Goal: Task Accomplishment & Management: Manage account settings

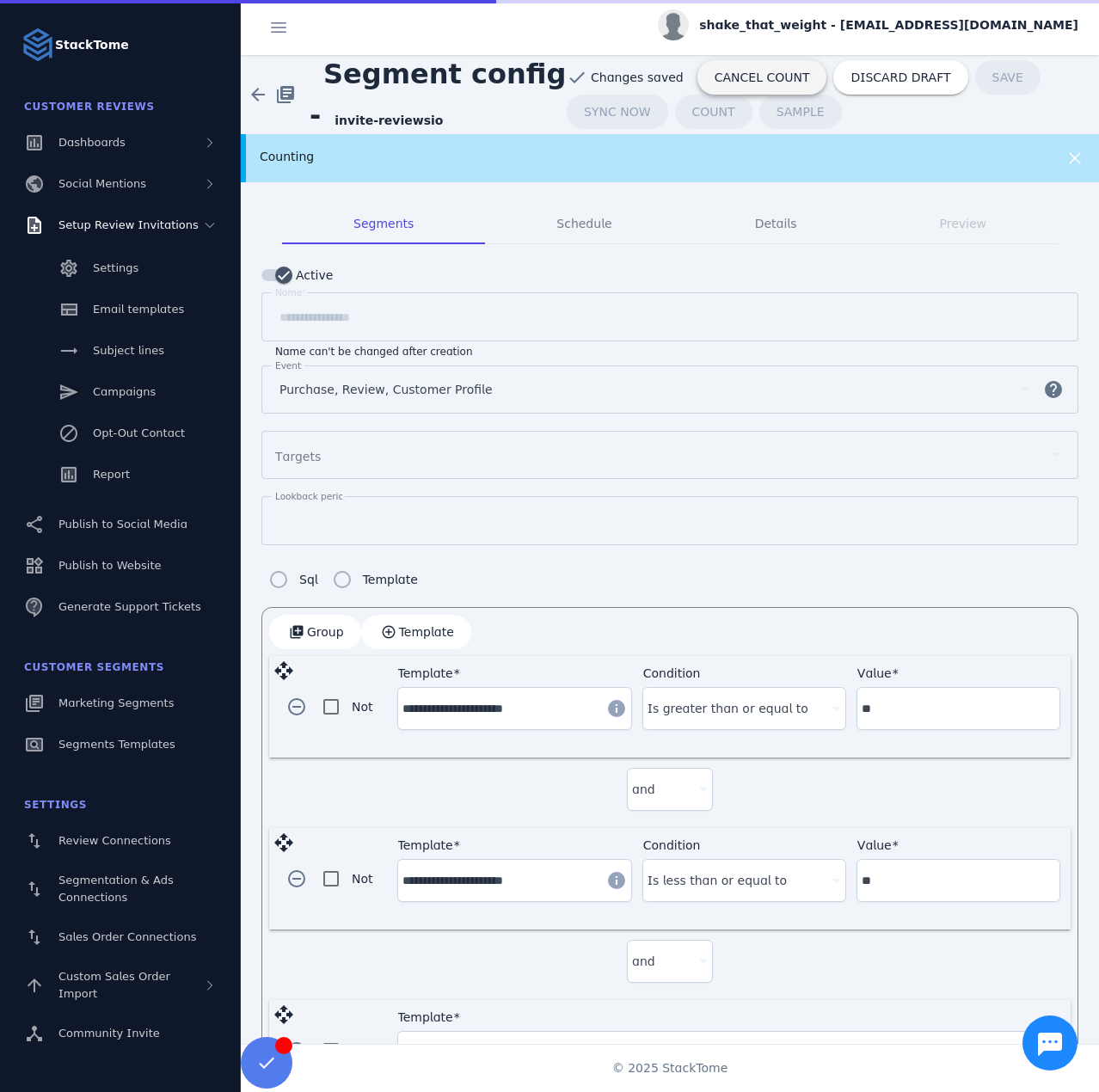
click at [756, 71] on span "CANCEL COUNT" at bounding box center [763, 77] width 96 height 12
click at [767, 154] on div "Counting" at bounding box center [632, 157] width 743 height 18
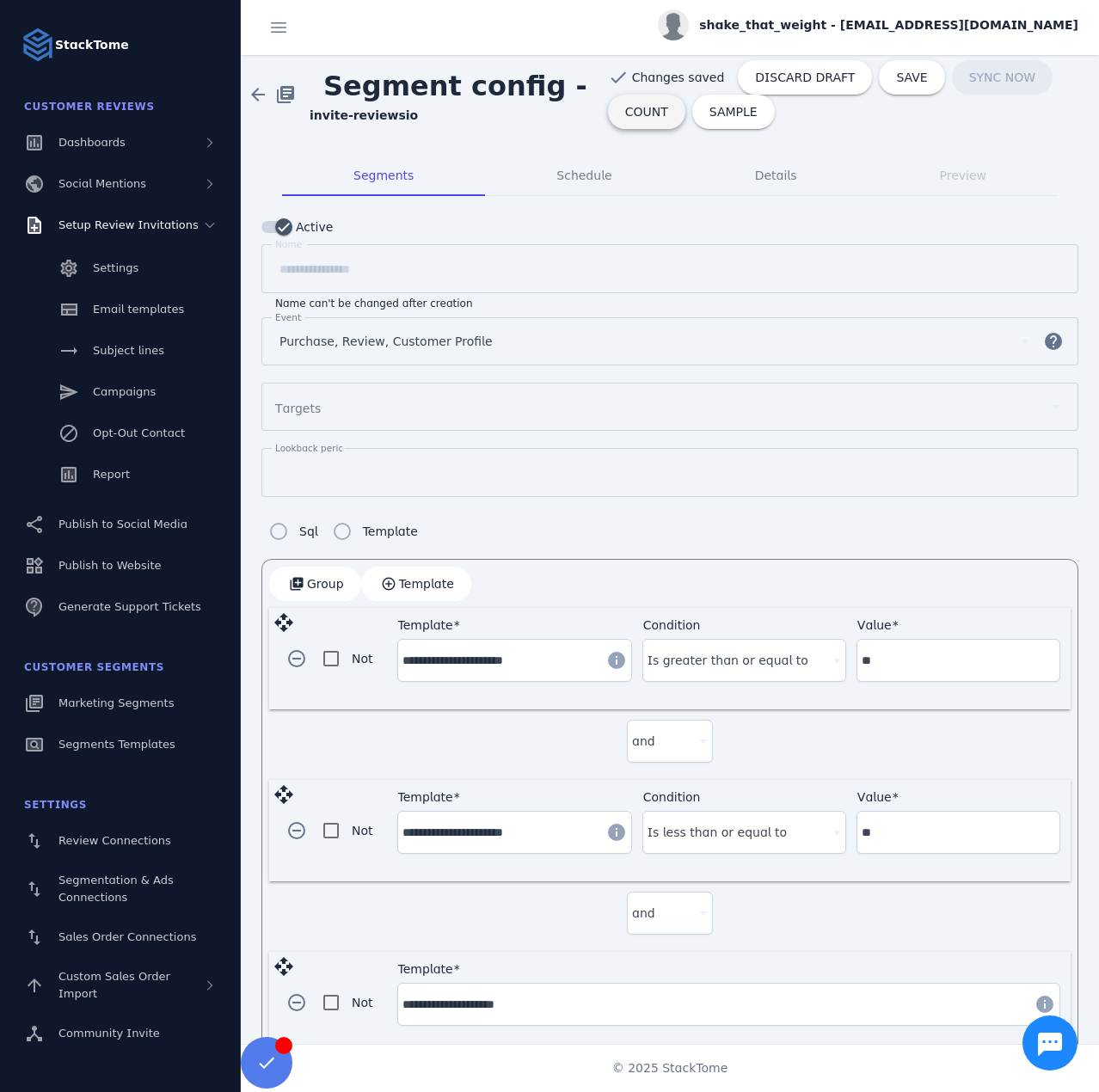
click at [639, 114] on span "COUNT" at bounding box center [647, 112] width 43 height 12
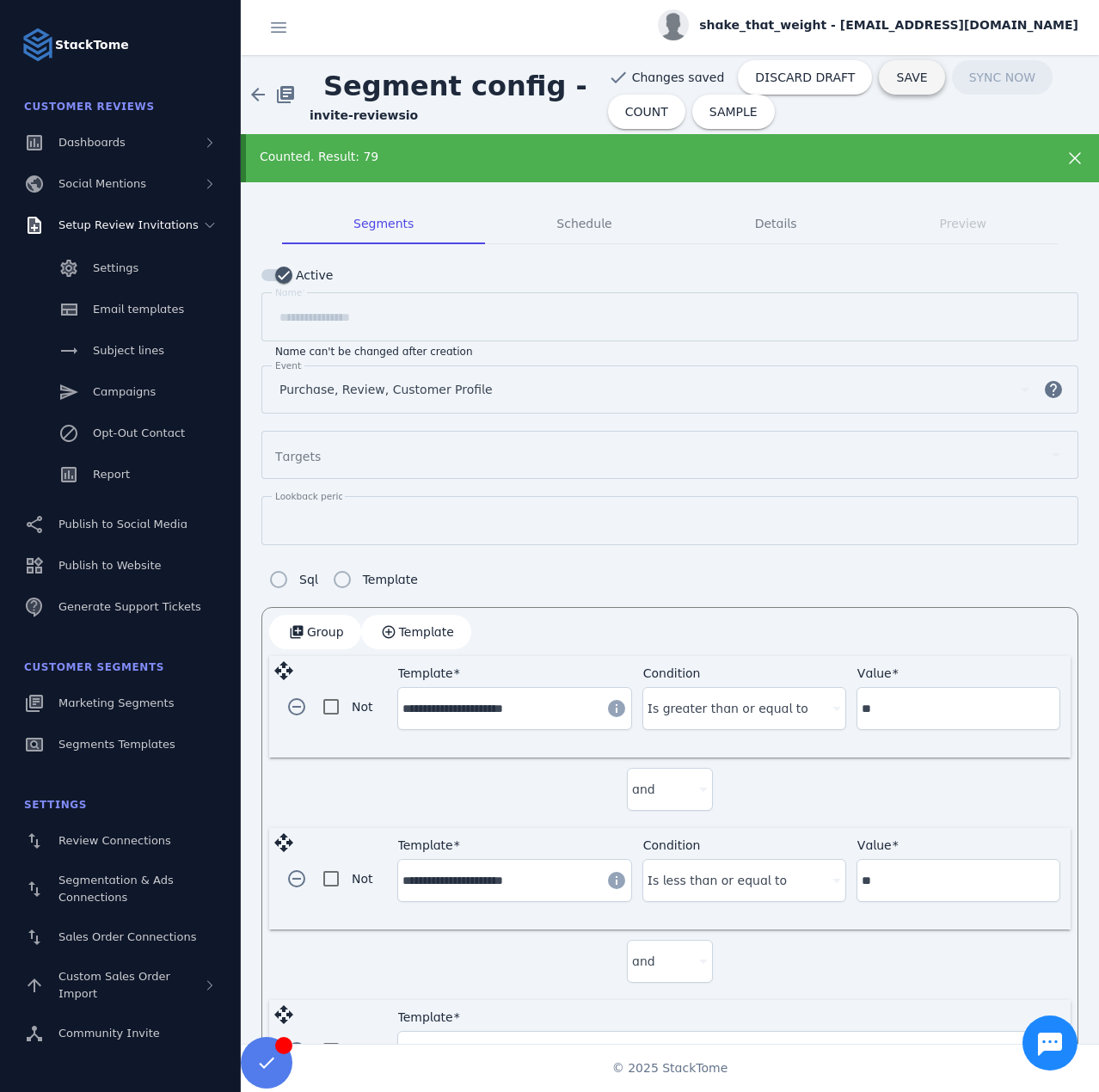
click at [896, 81] on span "SAVE" at bounding box center [911, 77] width 31 height 12
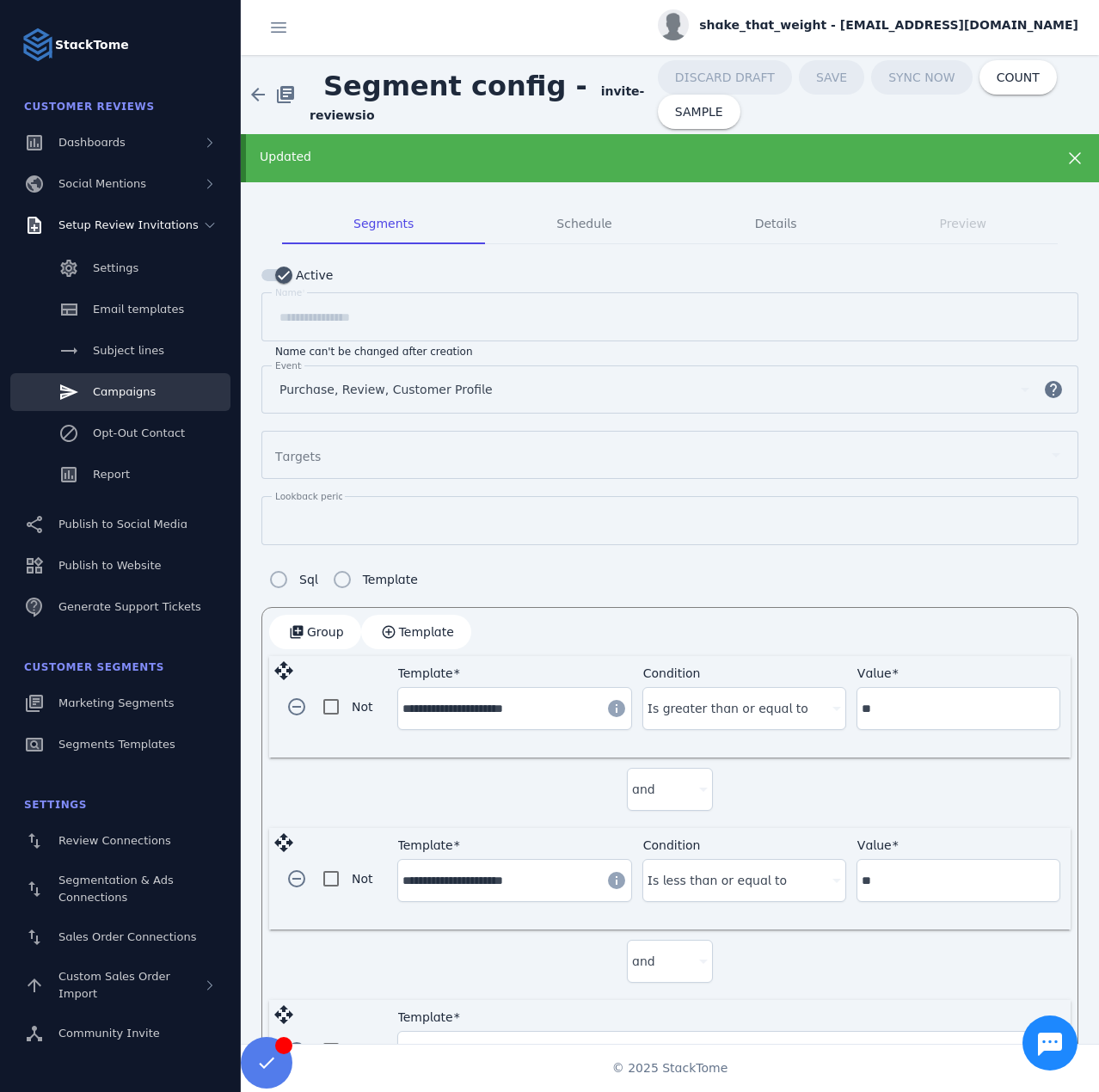
click at [128, 390] on span "Campaigns" at bounding box center [124, 392] width 63 height 13
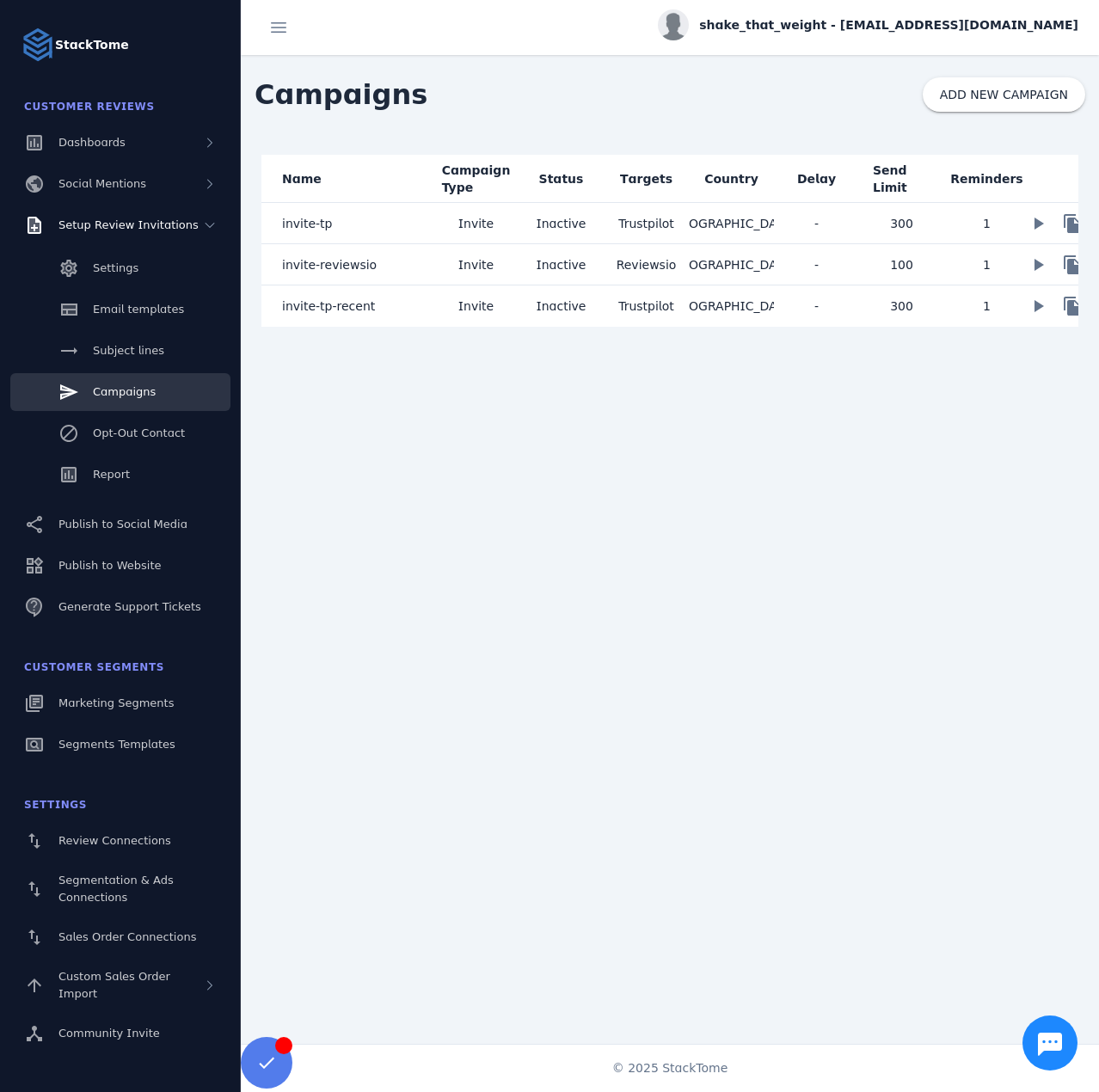
click at [376, 270] on mat-cell "invite-reviewsio" at bounding box center [347, 265] width 172 height 41
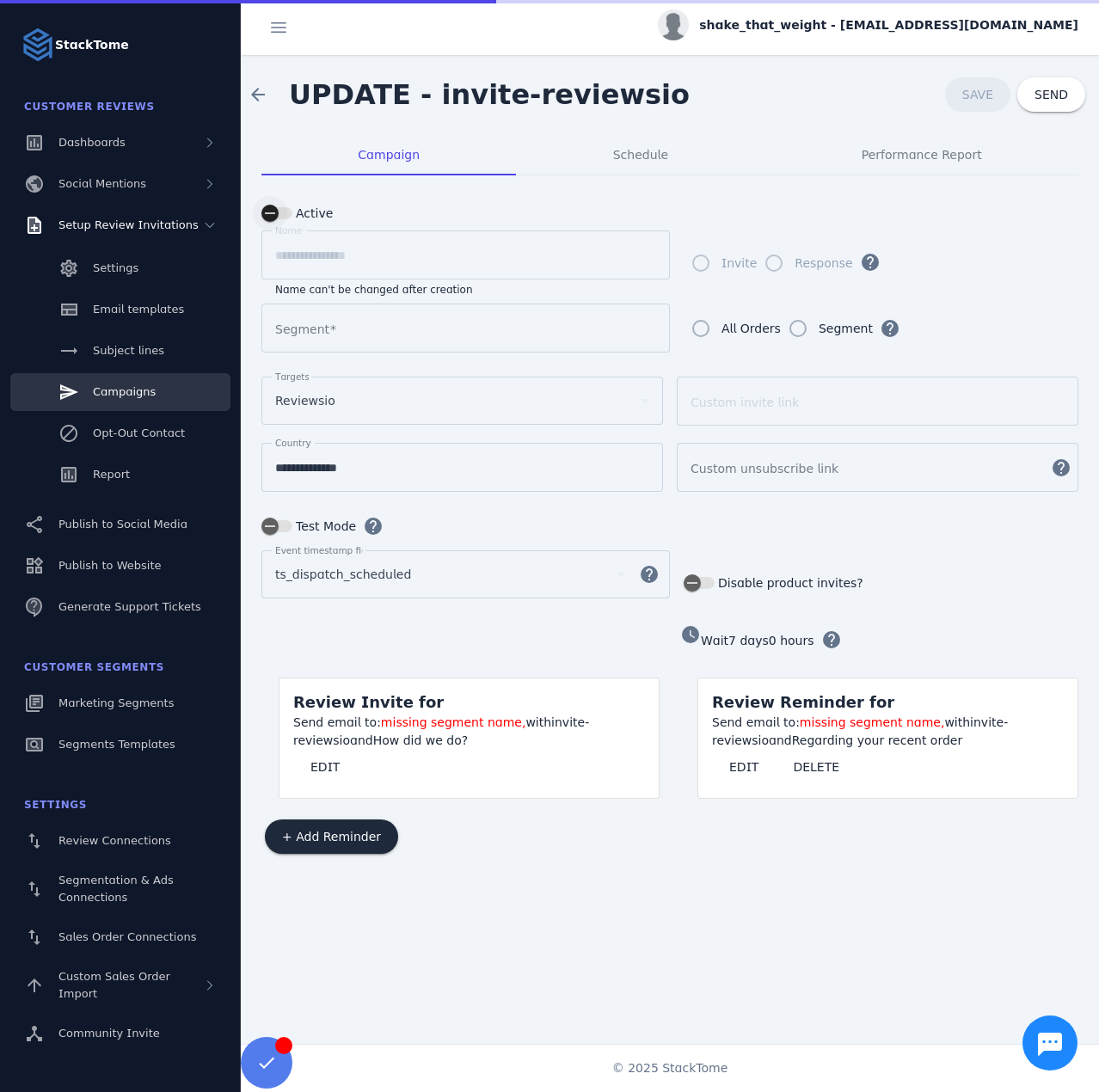
type input "**********"
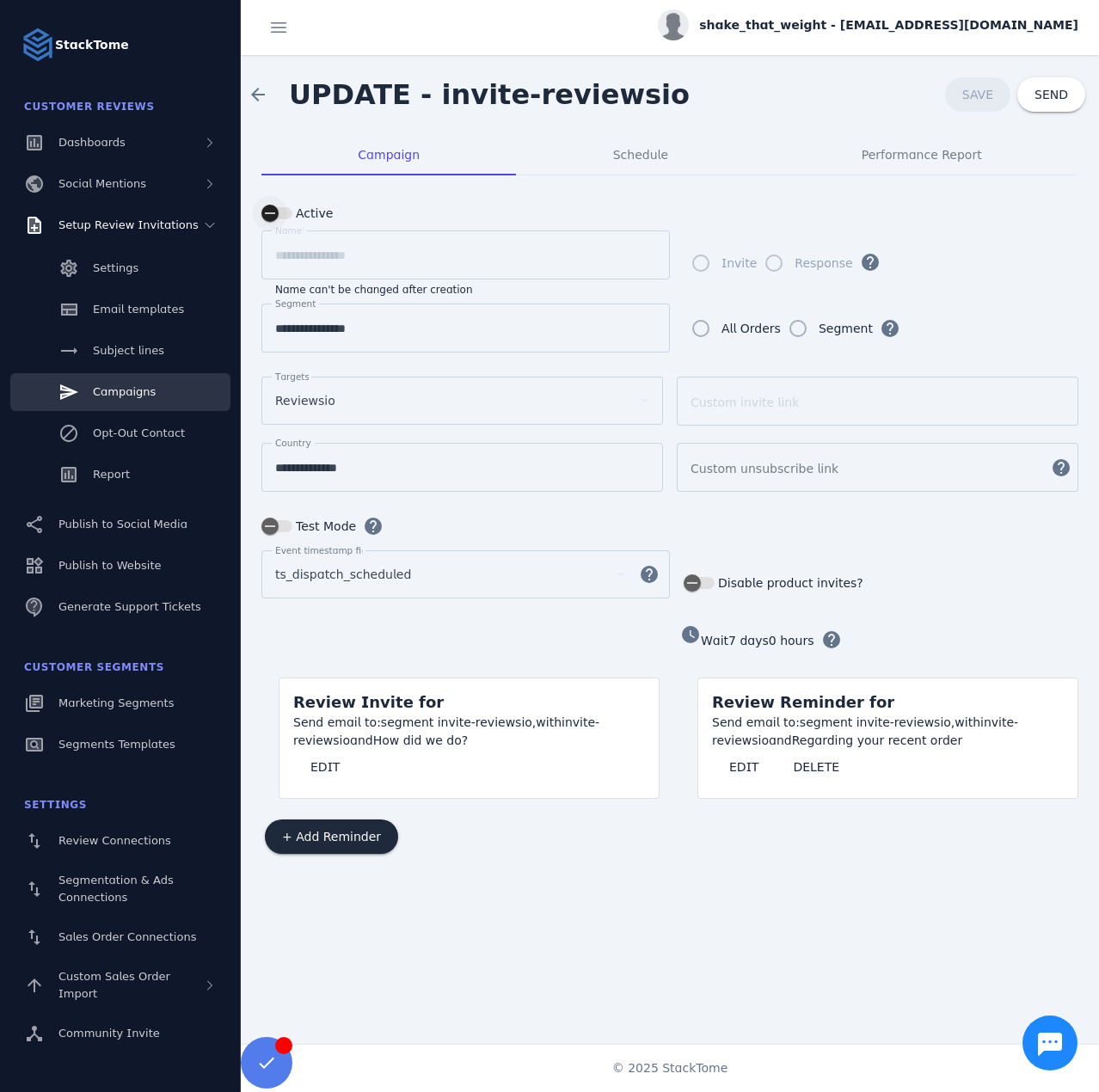
click at [286, 208] on div "button" at bounding box center [269, 213] width 35 height 35
click at [618, 154] on span "Schedule" at bounding box center [640, 155] width 55 height 12
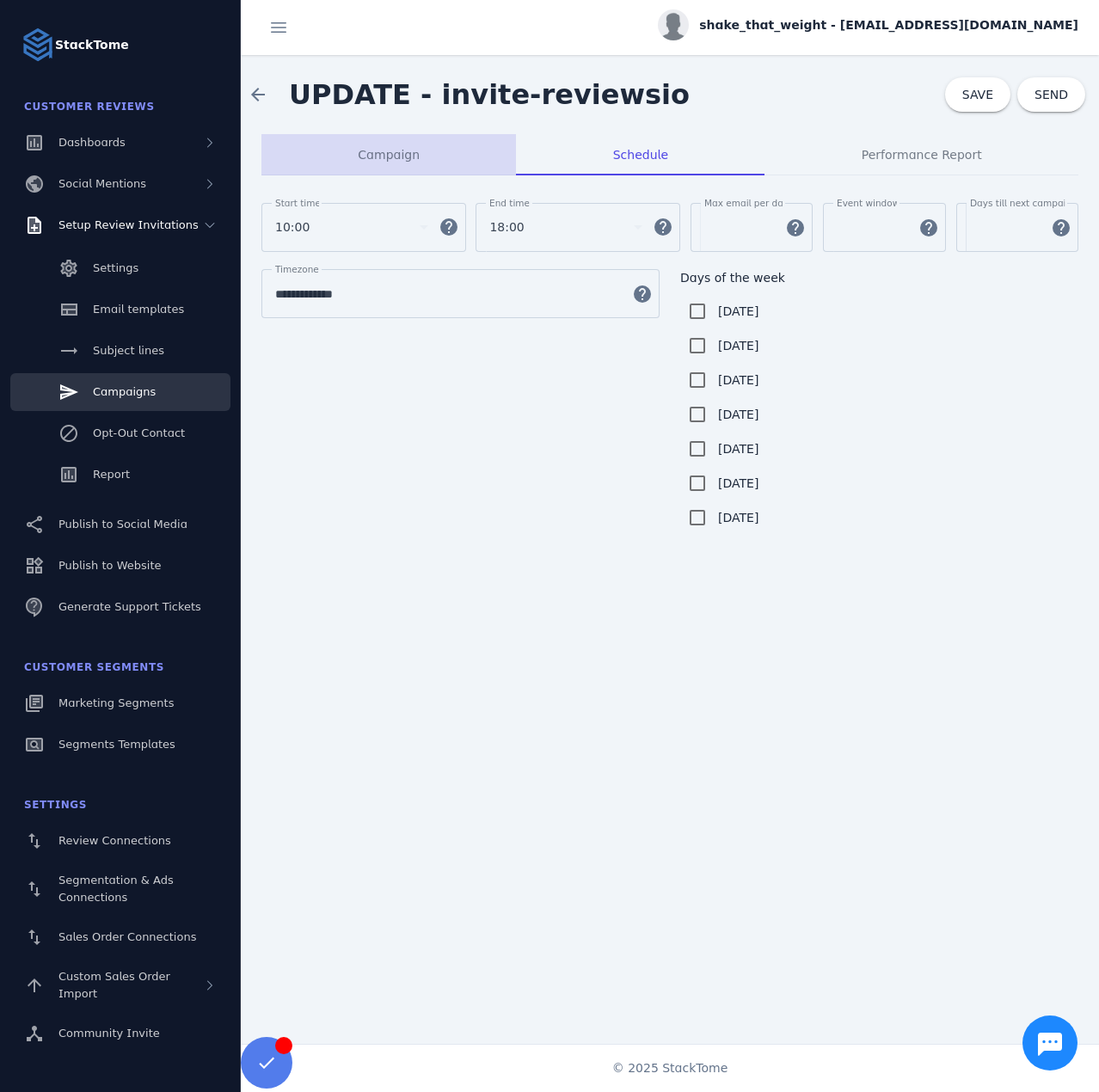
click at [400, 150] on span "Campaign" at bounding box center [389, 155] width 62 height 12
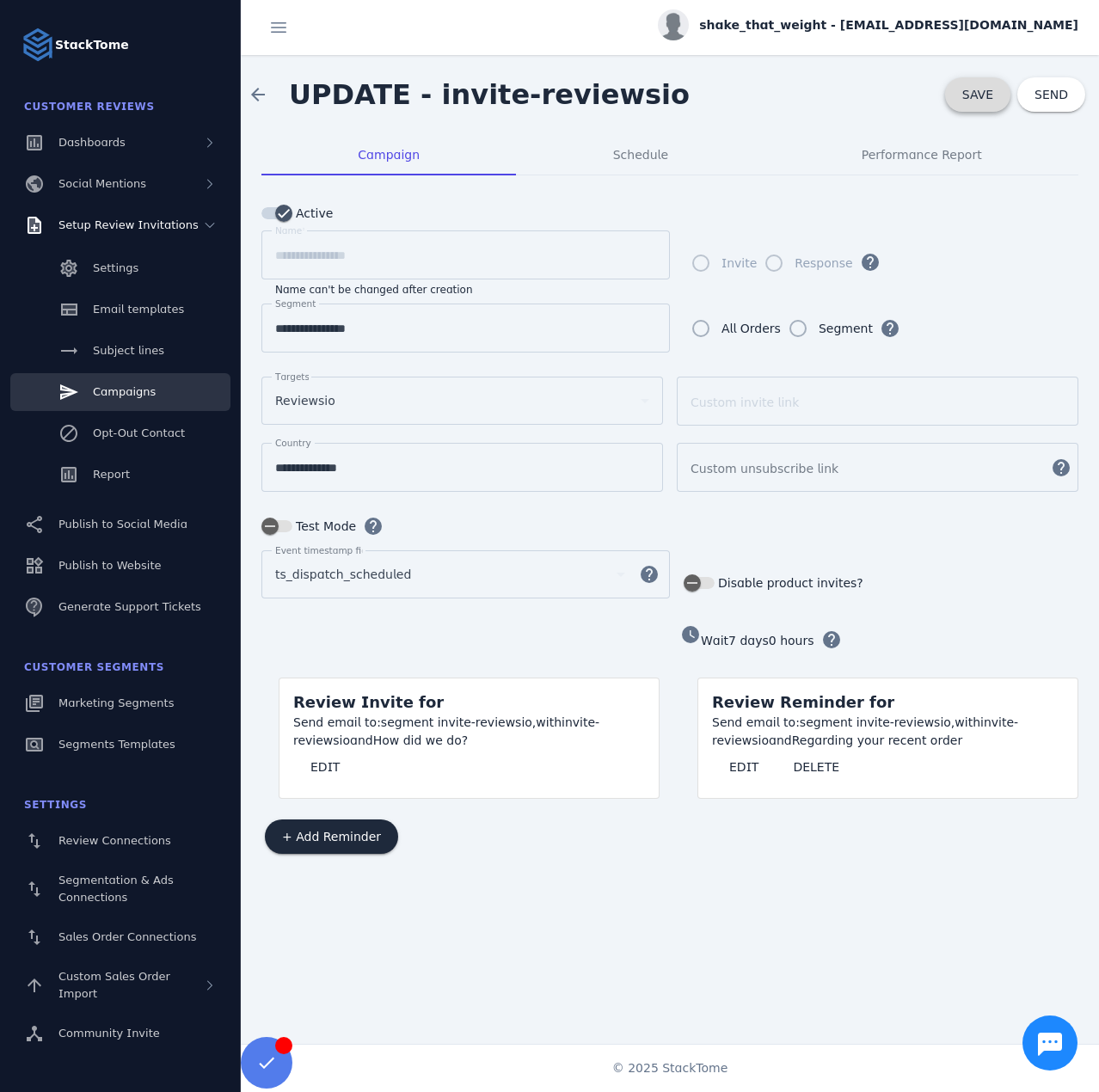
click at [983, 95] on span "SAVE" at bounding box center [978, 94] width 31 height 14
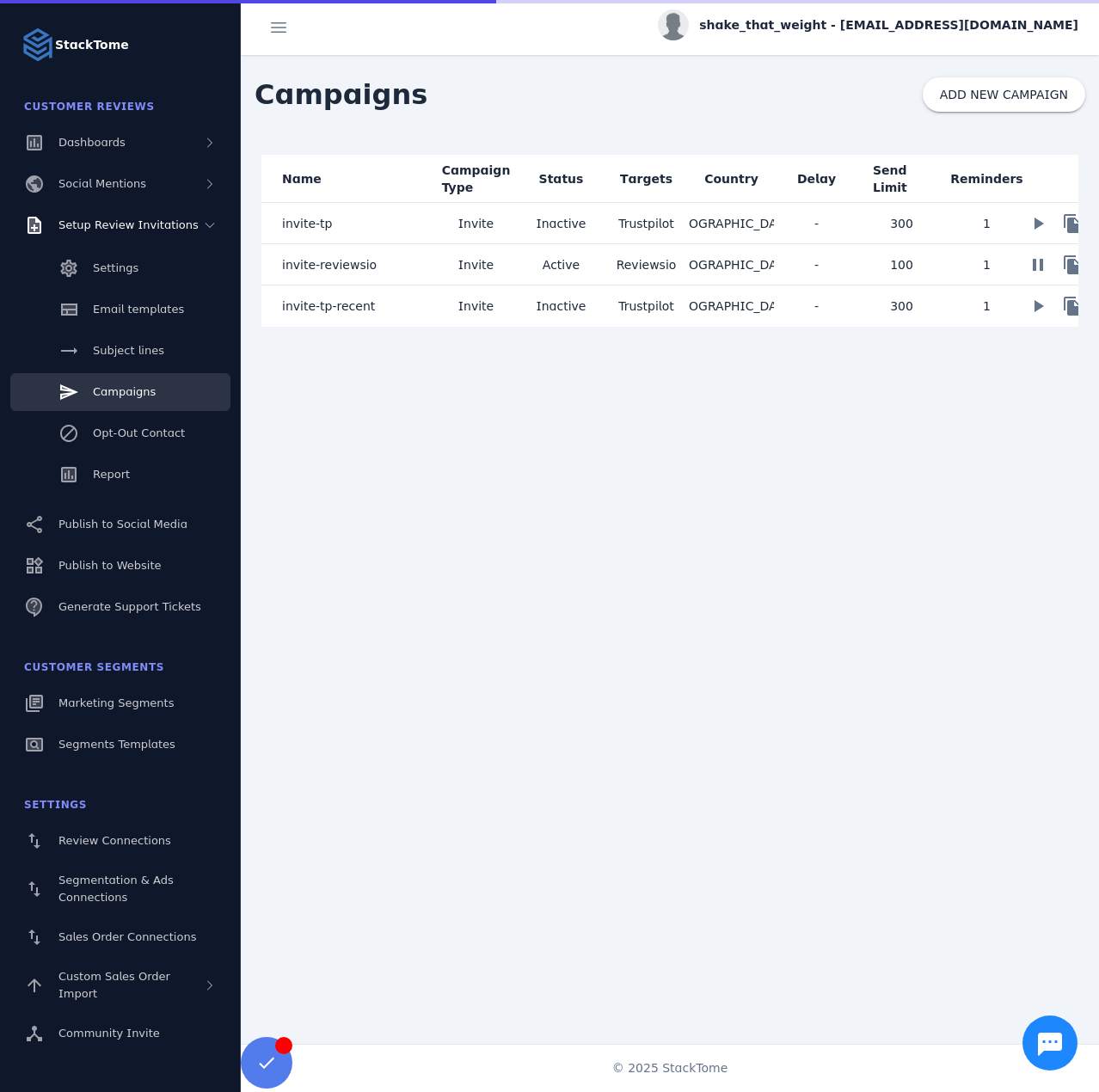
click at [387, 309] on mat-cell "invite-tp-recent" at bounding box center [347, 306] width 172 height 41
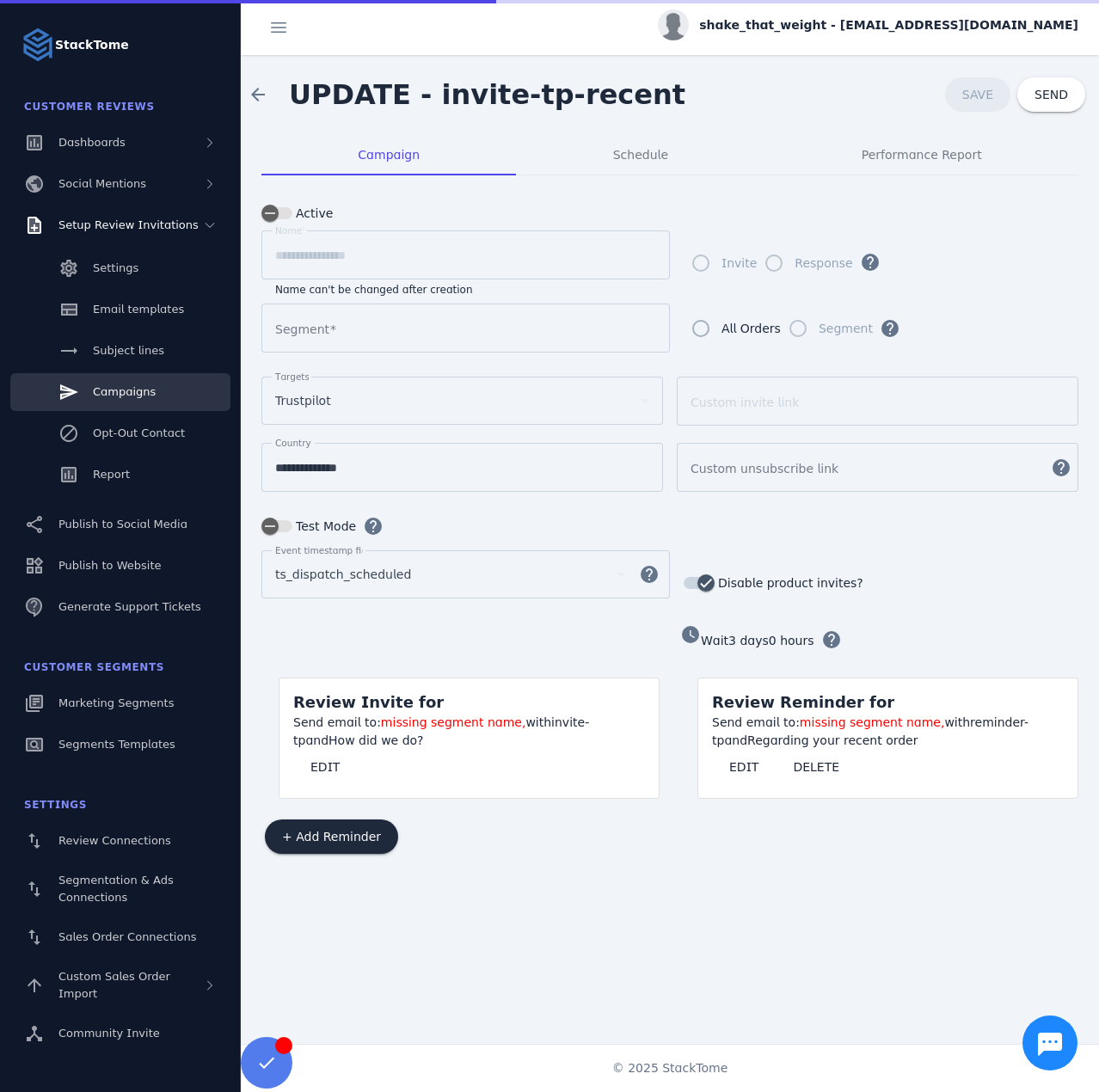
type input "**********"
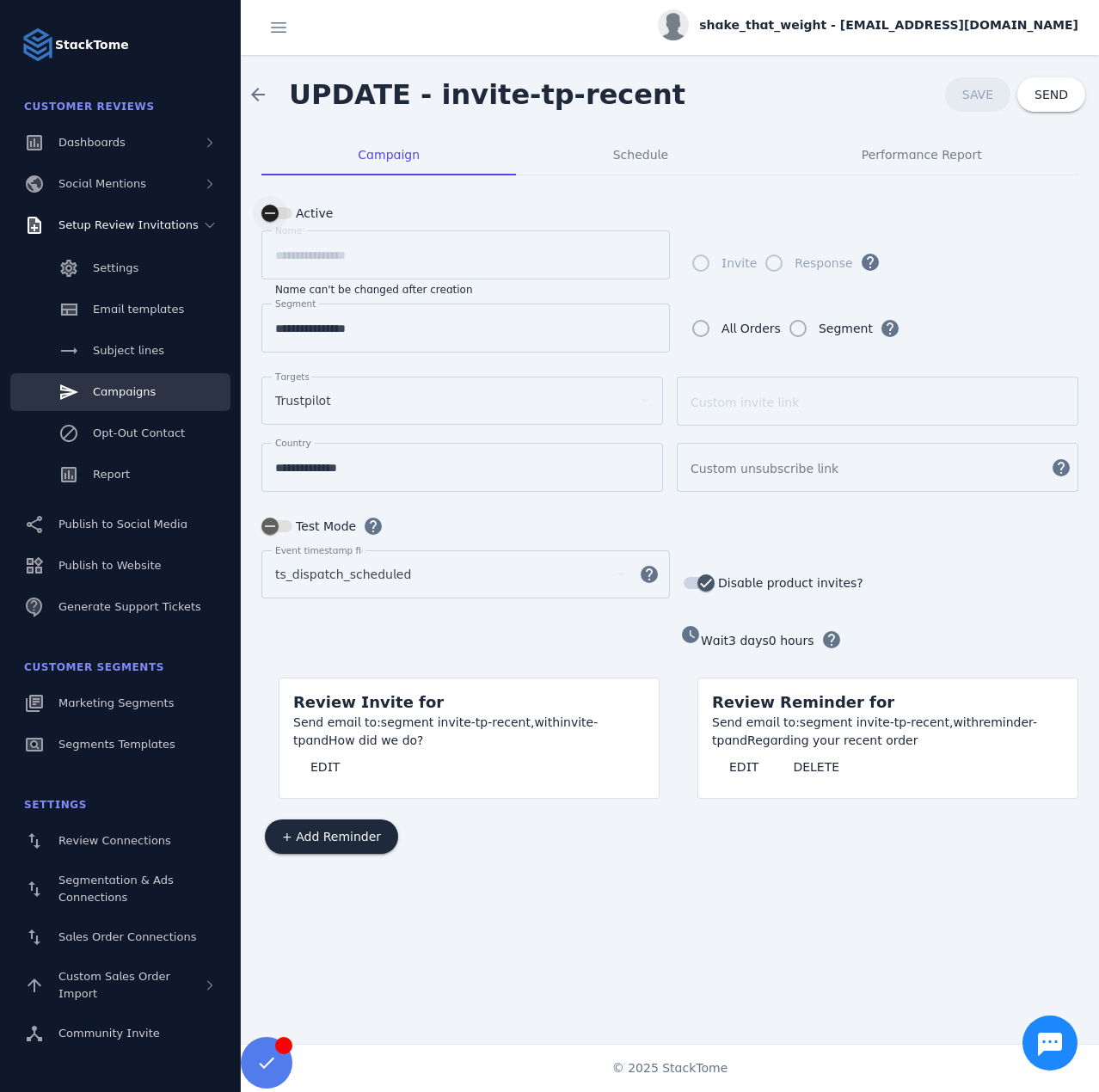
click at [274, 211] on icon "button" at bounding box center [270, 213] width 15 height 15
click at [980, 98] on span "SAVE" at bounding box center [978, 94] width 31 height 14
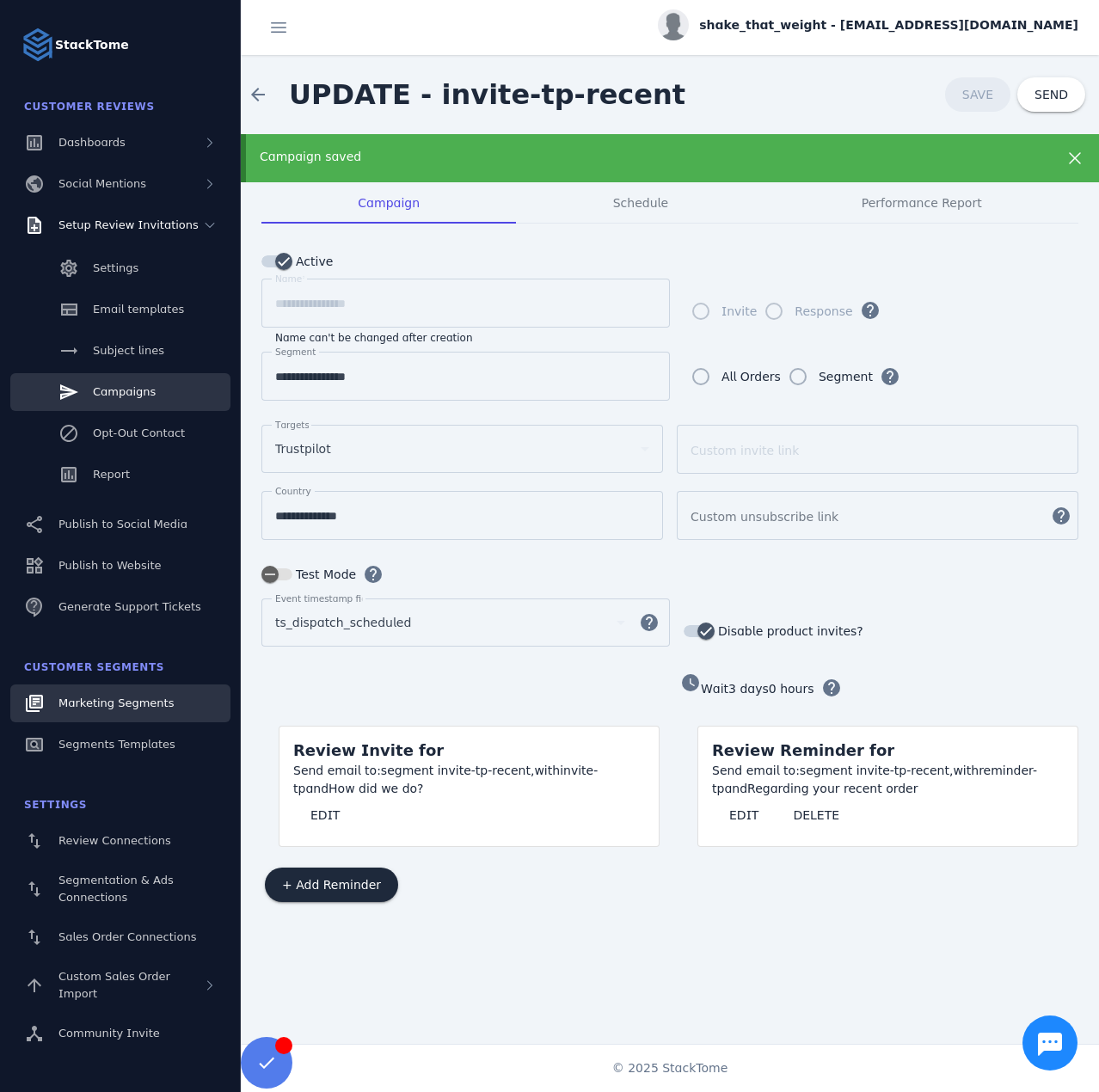
click at [108, 688] on link "Marketing Segments" at bounding box center [120, 704] width 221 height 38
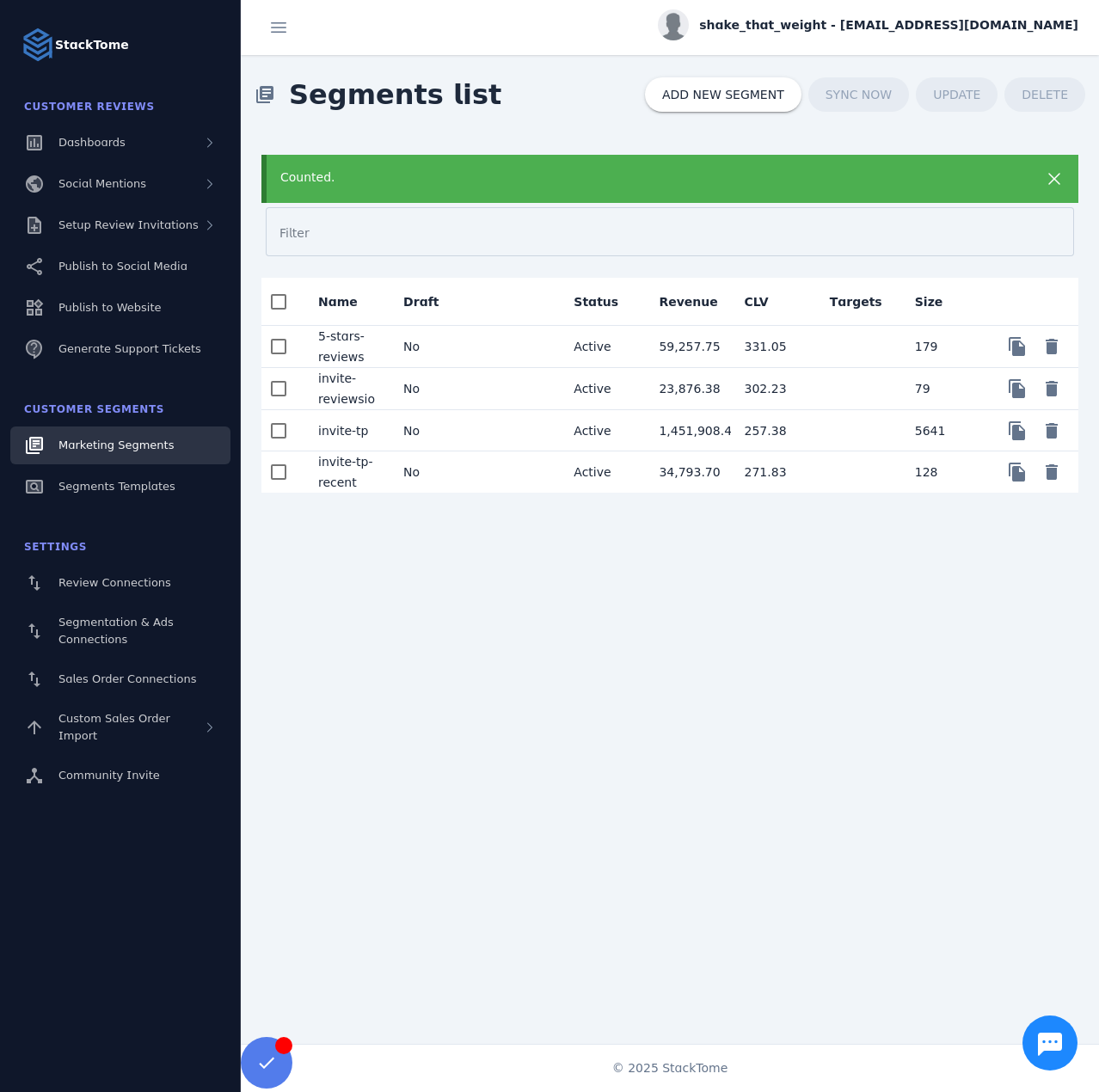
click at [440, 382] on mat-cell "No" at bounding box center [432, 388] width 85 height 42
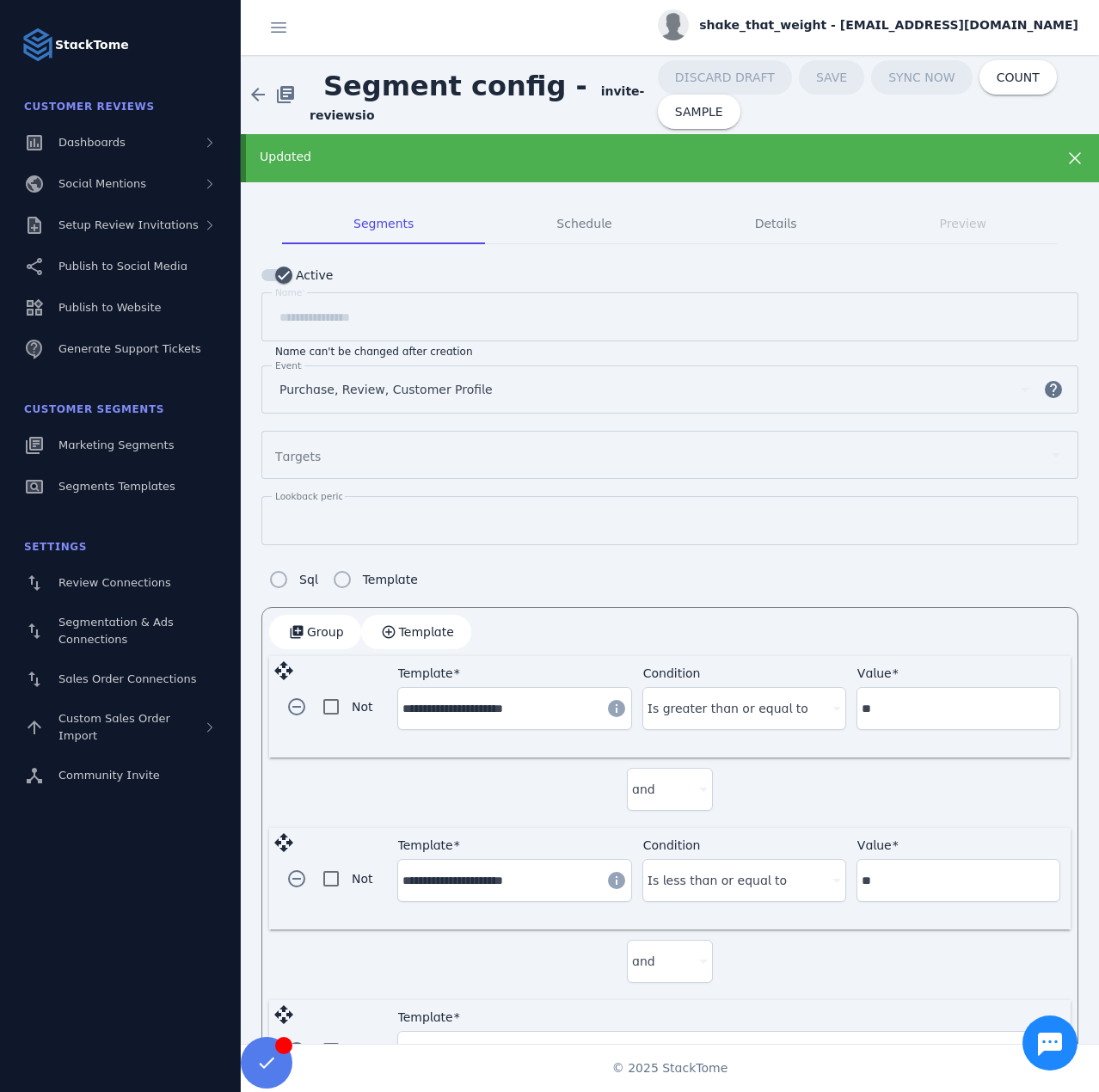
click at [905, 15] on div "shake_that_weight - [EMAIL_ADDRESS][DOMAIN_NAME]" at bounding box center [868, 24] width 420 height 31
click at [999, 168] on button "Sign out" at bounding box center [1016, 166] width 124 height 41
